Goal: Transaction & Acquisition: Subscribe to service/newsletter

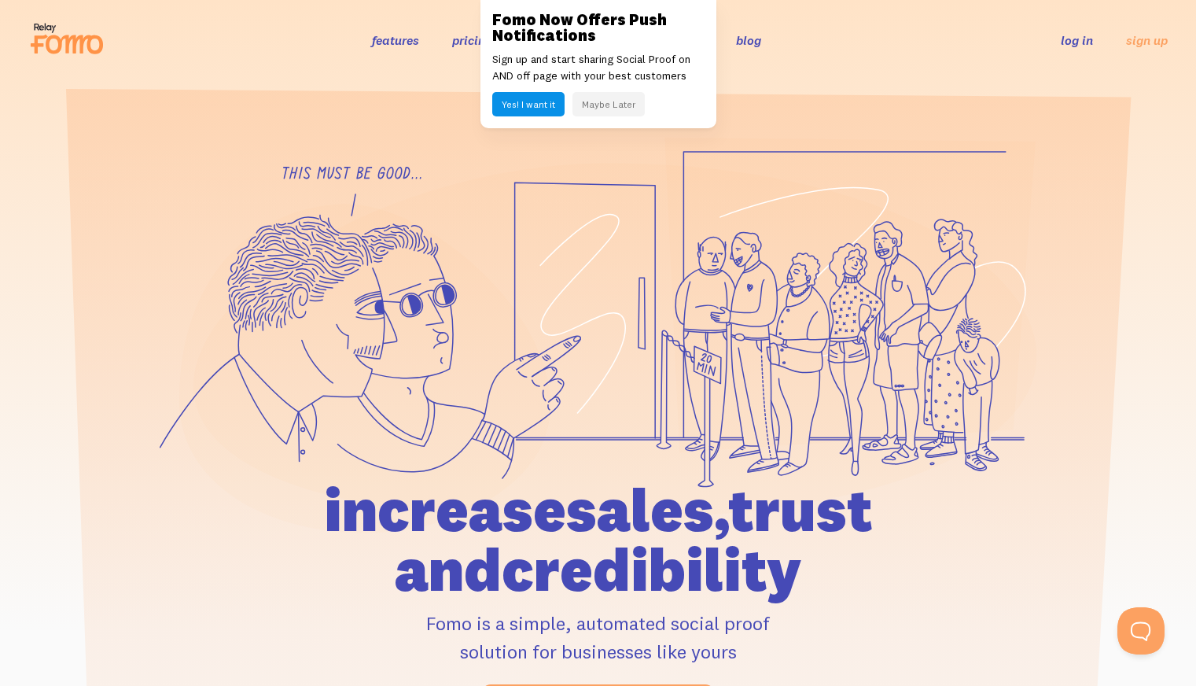
click at [521, 100] on button "Yes! I want it" at bounding box center [528, 104] width 72 height 24
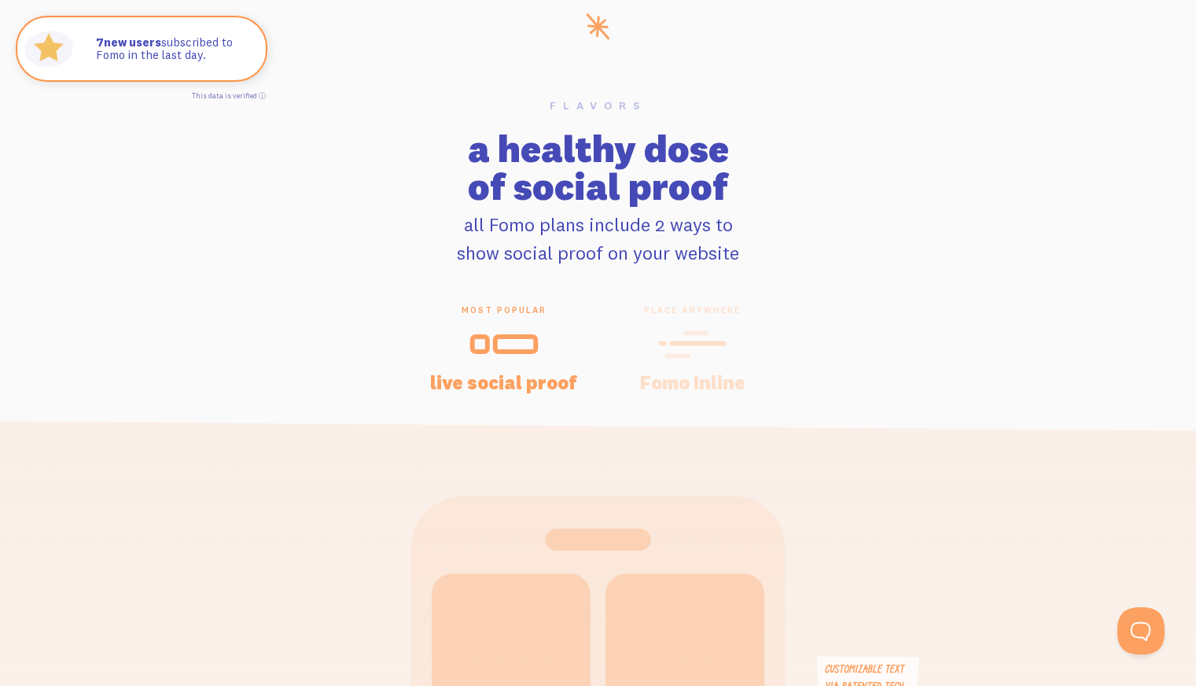
scroll to position [3127, 0]
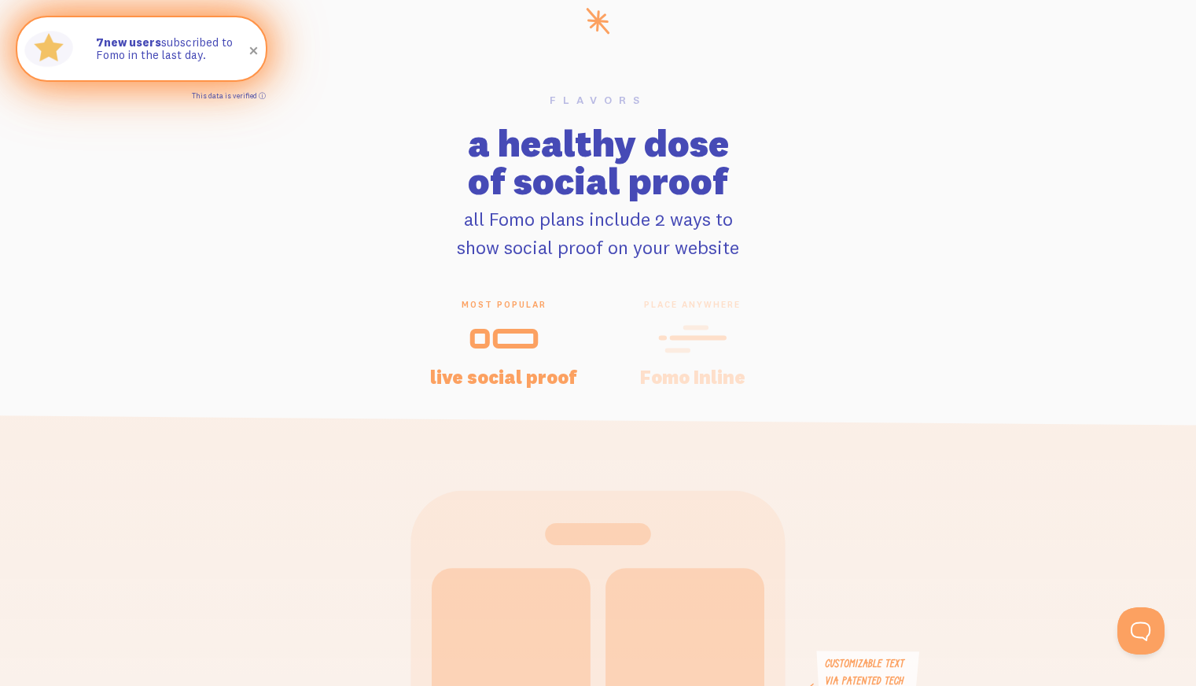
click at [262, 96] on link "This data is verified ⓘ" at bounding box center [229, 95] width 74 height 9
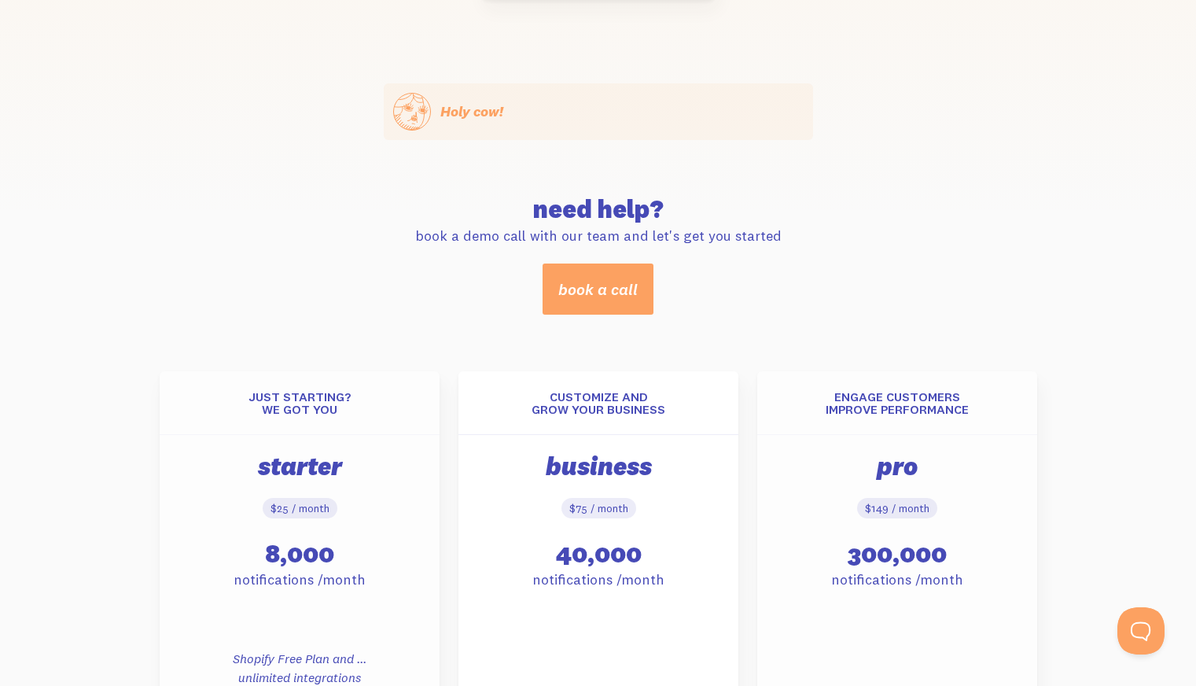
scroll to position [336, 0]
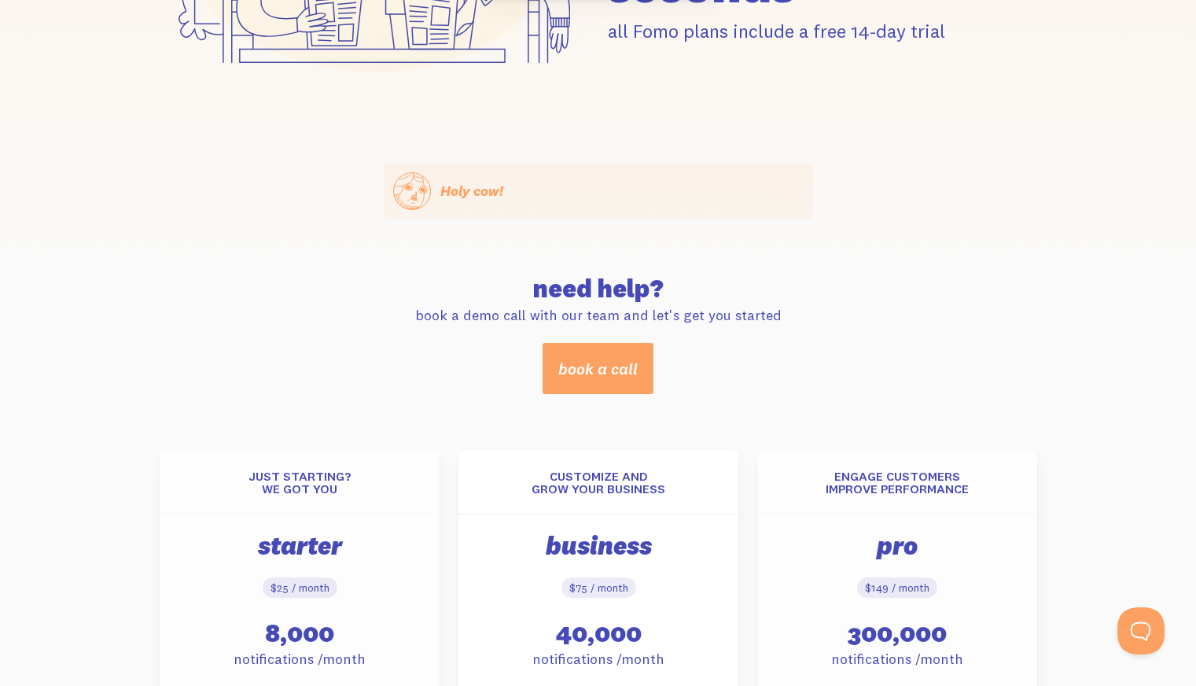
drag, startPoint x: 1204, startPoint y: 100, endPoint x: 1207, endPoint y: 199, distance: 99.1
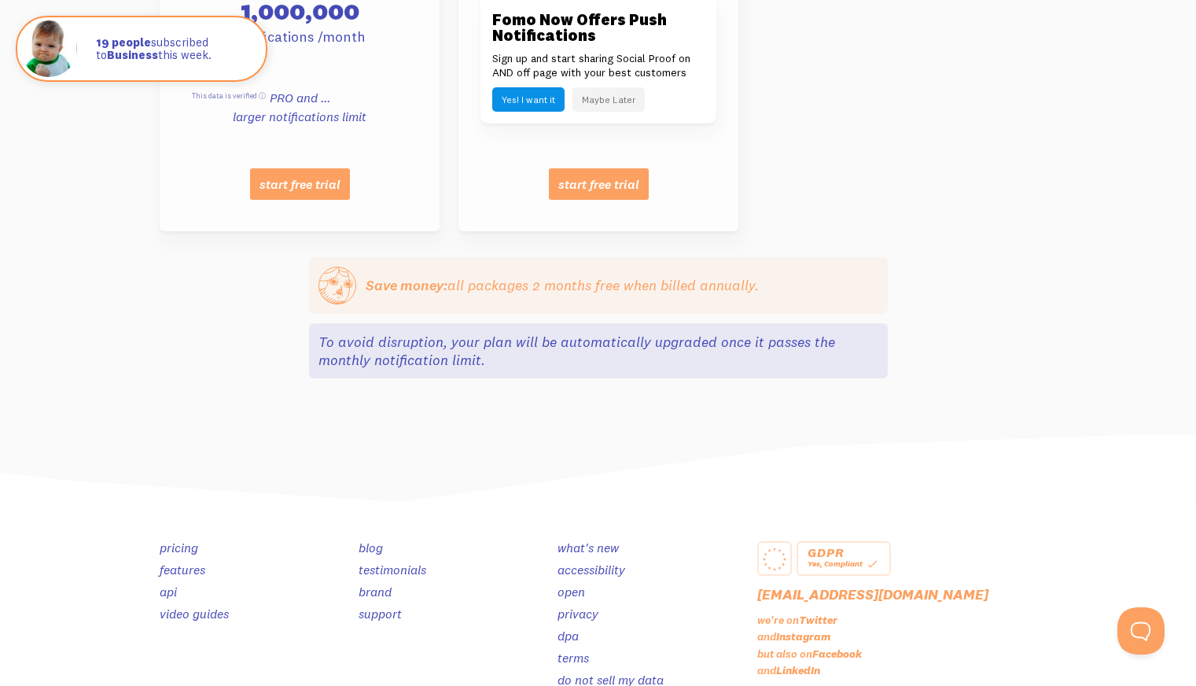
scroll to position [1660, 0]
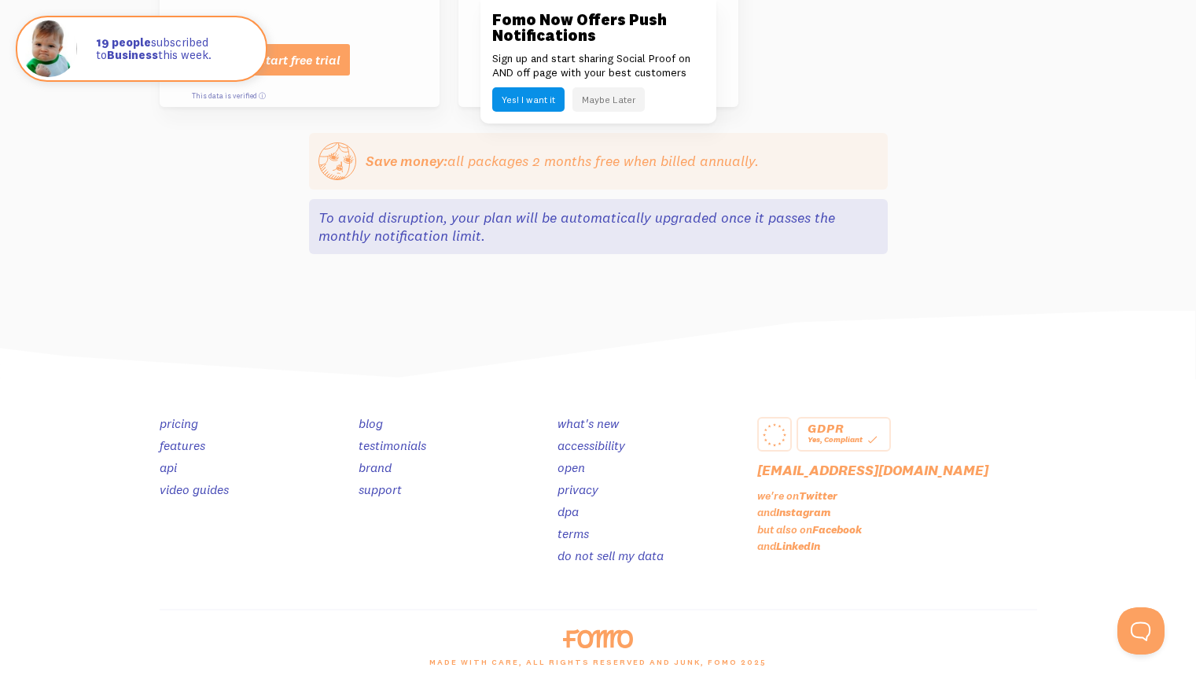
click at [189, 421] on link "pricing" at bounding box center [179, 423] width 39 height 16
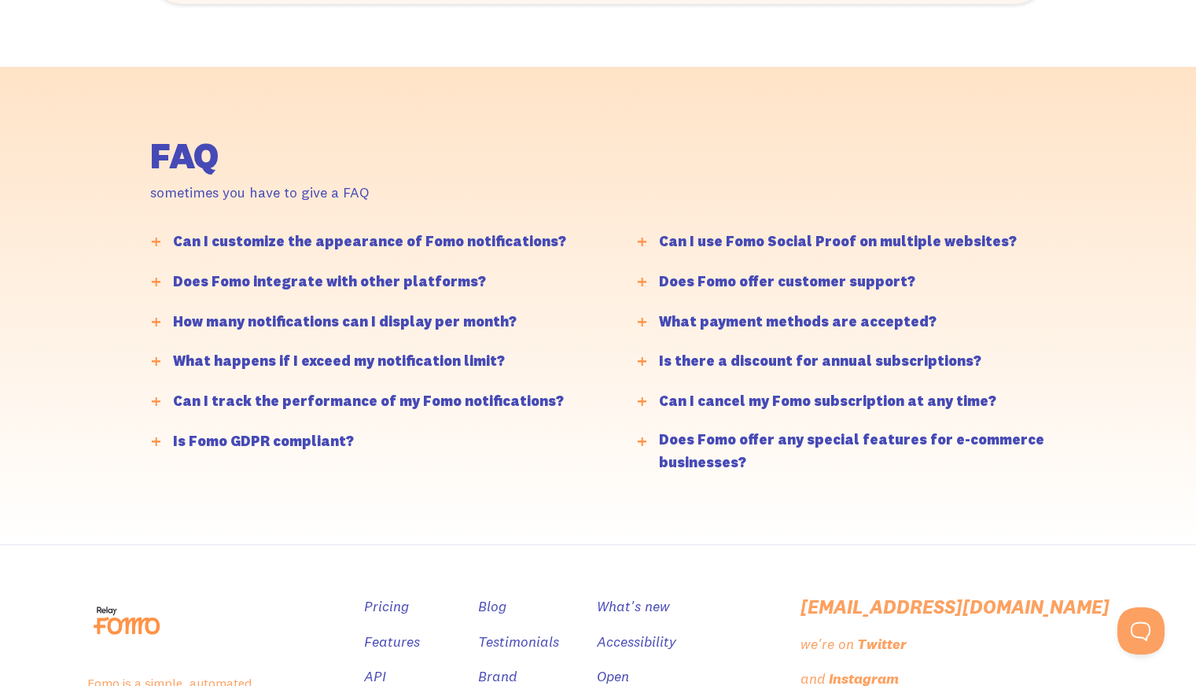
scroll to position [3939, 0]
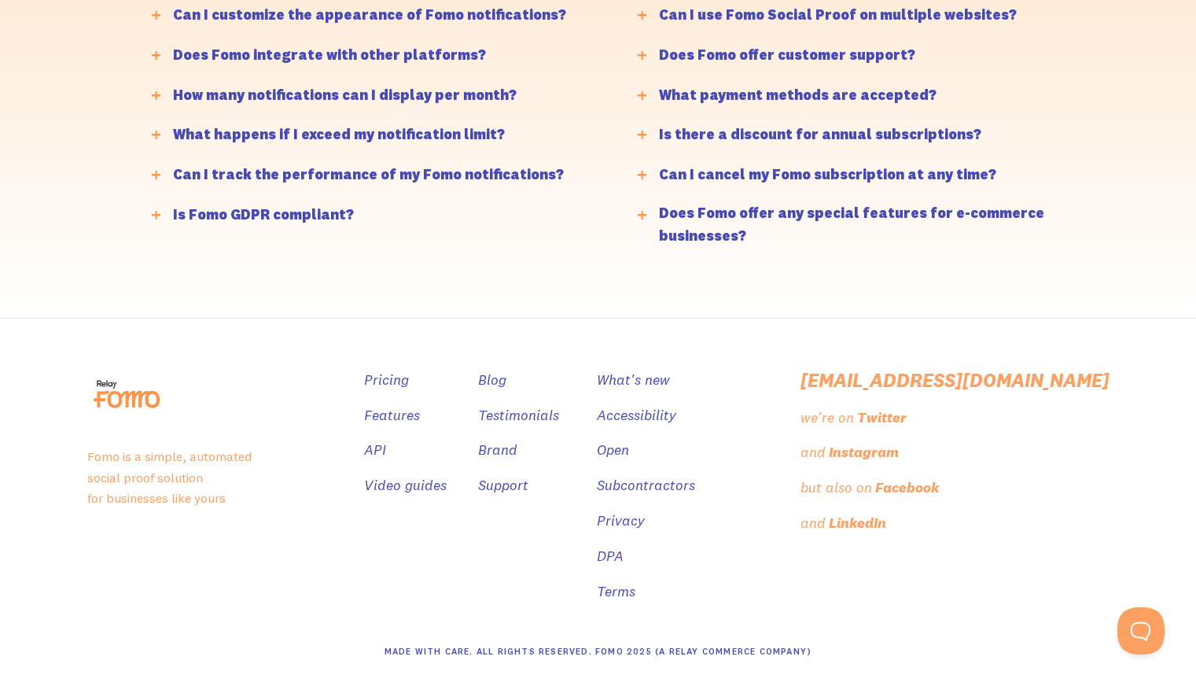
drag, startPoint x: 1198, startPoint y: 28, endPoint x: 1207, endPoint y: 671, distance: 643.9
